Goal: Check status: Check status

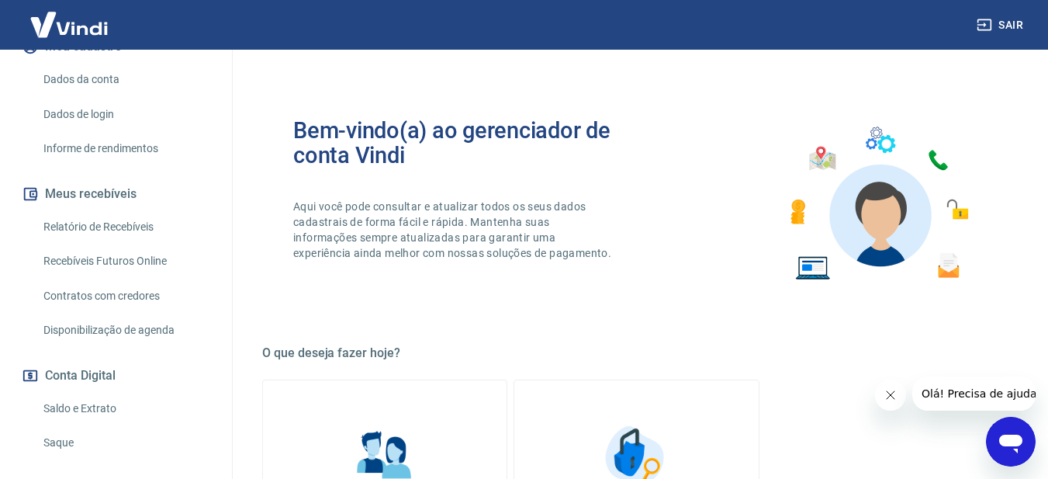
scroll to position [233, 0]
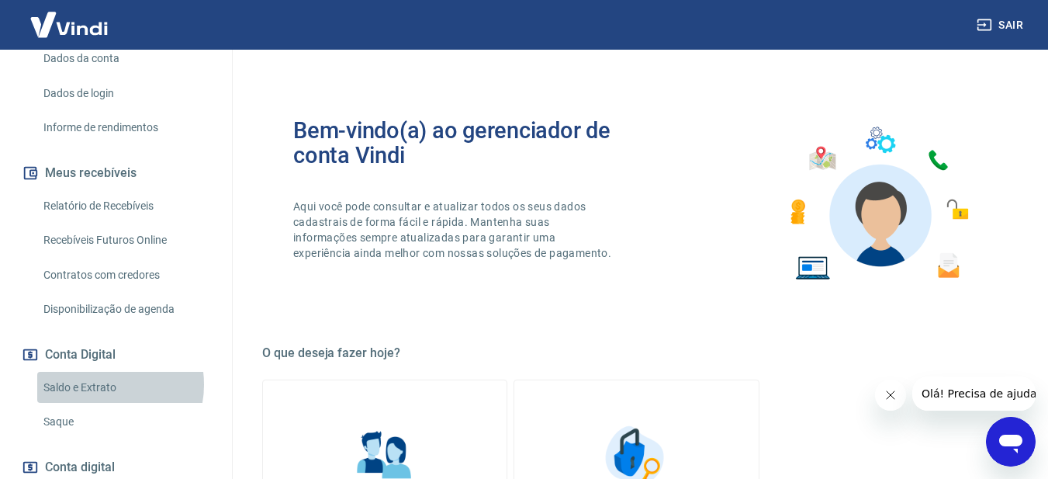
click at [103, 384] on link "Saldo e Extrato" at bounding box center [125, 388] width 176 height 32
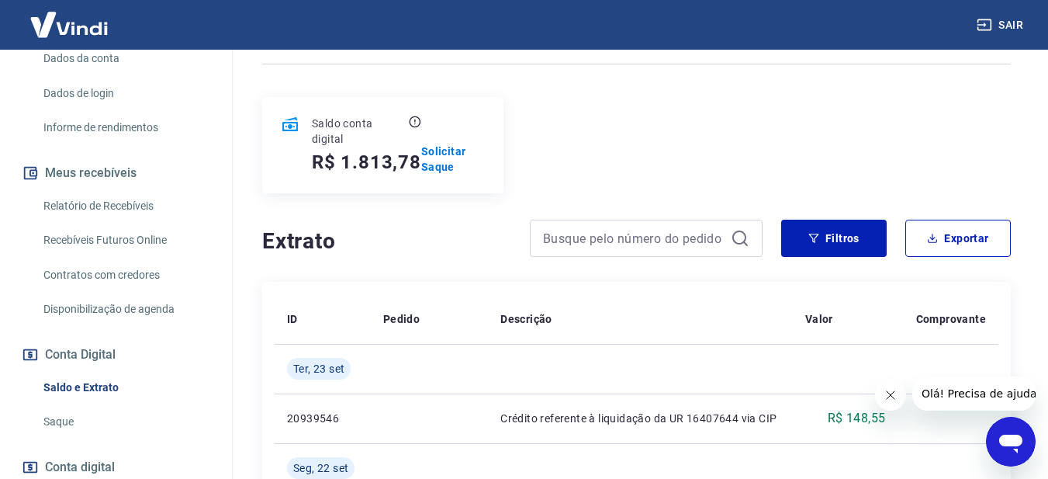
scroll to position [388, 0]
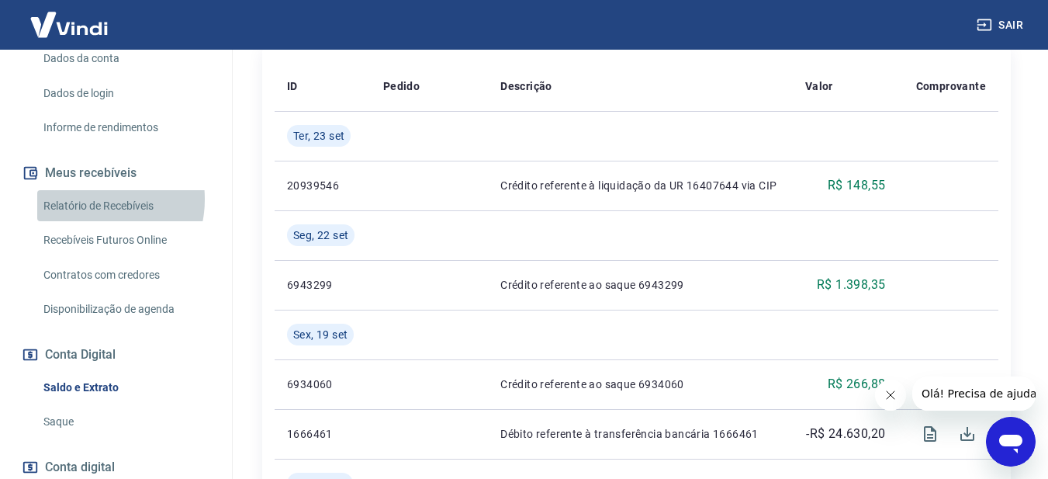
click at [89, 199] on link "Relatório de Recebíveis" at bounding box center [125, 206] width 176 height 32
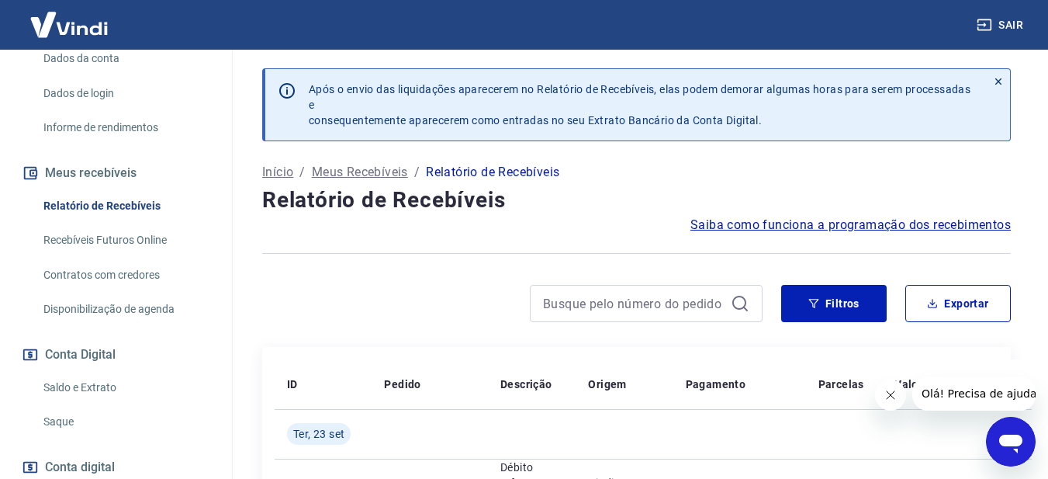
click at [109, 233] on link "Recebíveis Futuros Online" at bounding box center [125, 240] width 176 height 32
